Goal: Information Seeking & Learning: Learn about a topic

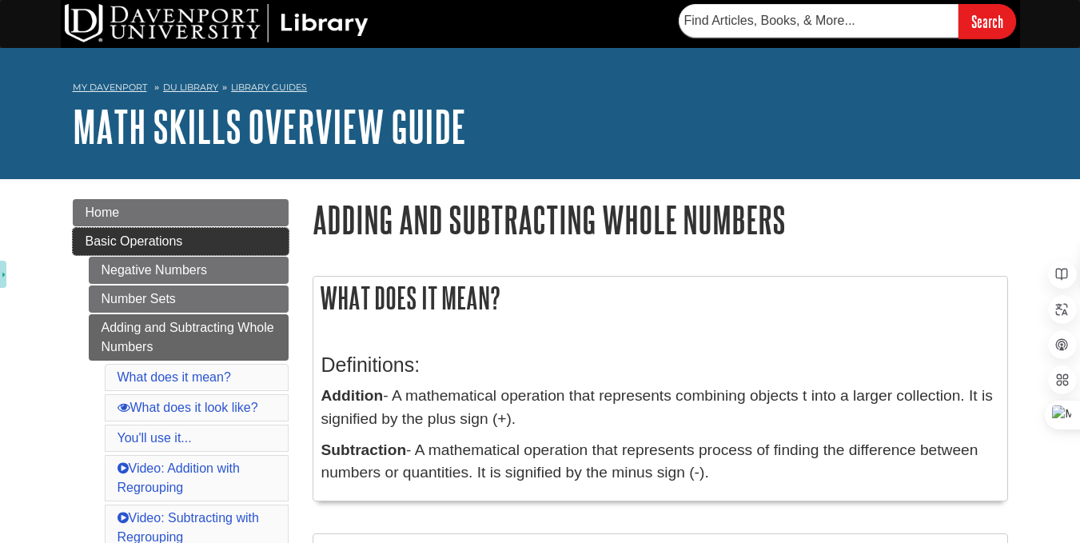
click at [121, 249] on link "Basic Operations" at bounding box center [181, 241] width 216 height 27
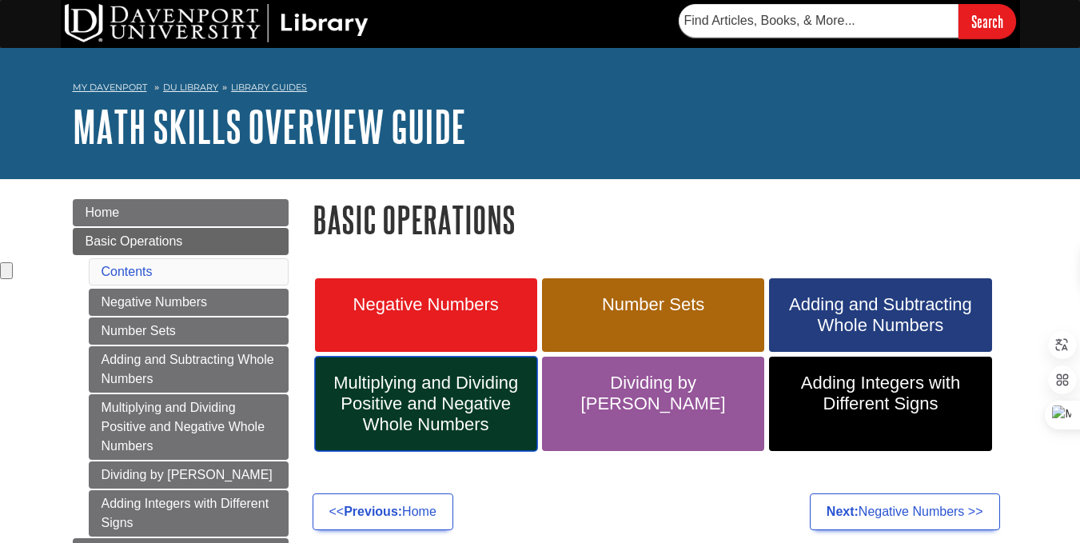
click at [409, 392] on span "Multiplying and Dividing Positive and Negative Whole Numbers" at bounding box center [426, 404] width 198 height 62
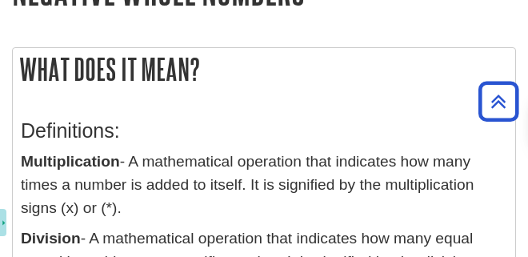
scroll to position [1527, 0]
